Goal: Find specific page/section: Find specific page/section

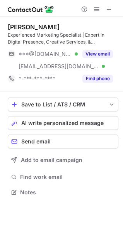
scroll to position [187, 123]
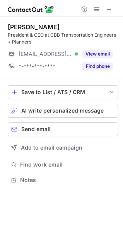
scroll to position [175, 123]
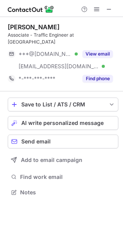
scroll to position [180, 123]
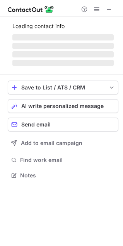
scroll to position [187, 123]
